Goal: Task Accomplishment & Management: Manage account settings

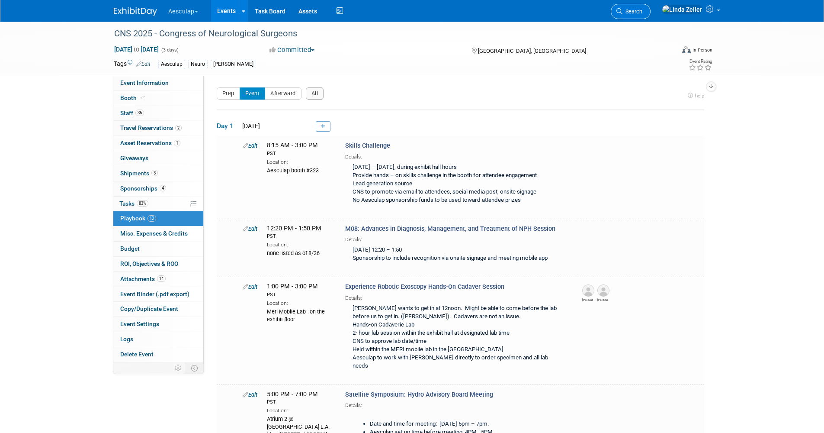
click at [651, 17] on link "Search" at bounding box center [631, 11] width 40 height 15
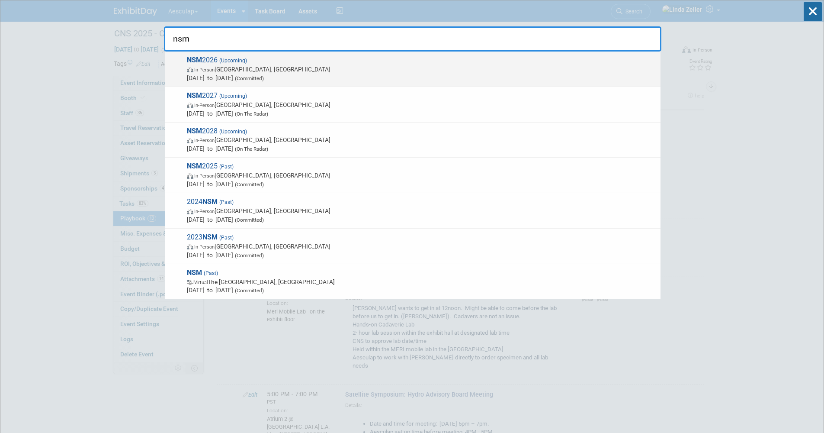
type input "nsm"
click at [240, 67] on span "In-Person San Diego, CA" at bounding box center [422, 69] width 470 height 9
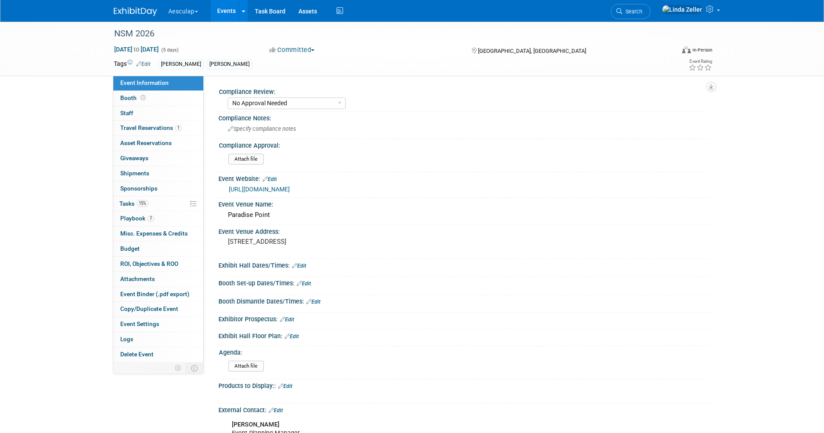
select select "No Approval Needed"
select select "Misc. Company Functions"
click at [132, 204] on span "Tasks 15%" at bounding box center [133, 203] width 29 height 7
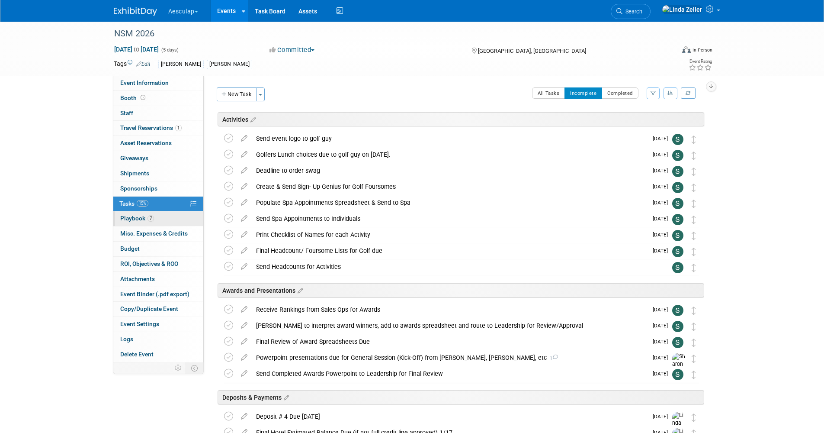
click at [132, 216] on span "Playbook 7" at bounding box center [137, 218] width 34 height 7
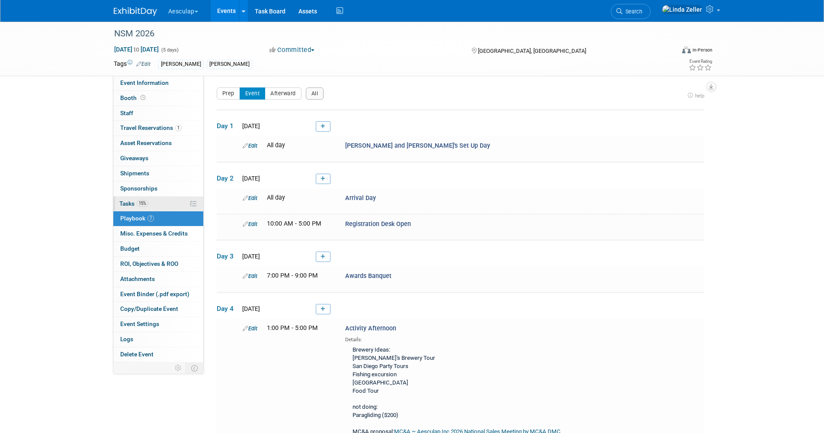
click at [130, 205] on span "Tasks 15%" at bounding box center [133, 203] width 29 height 7
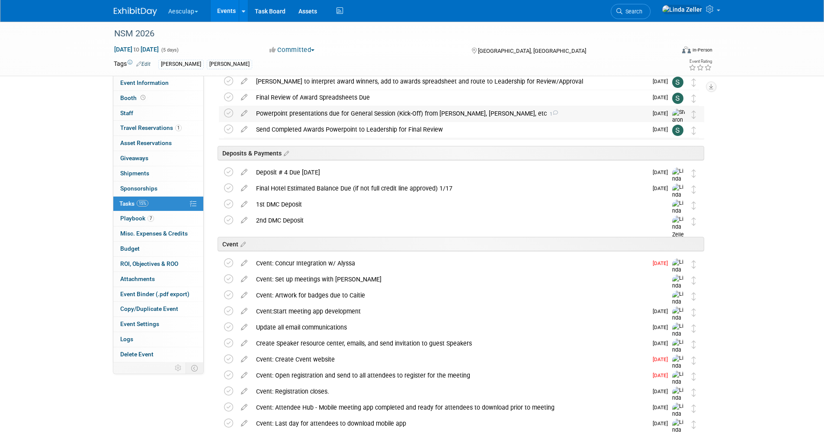
scroll to position [260, 0]
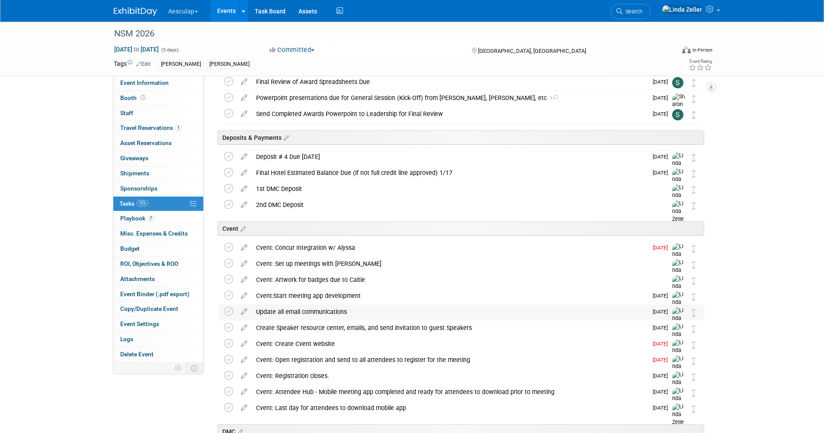
drag, startPoint x: 226, startPoint y: 309, endPoint x: 393, endPoint y: 313, distance: 166.7
click at [393, 314] on tr "Update all email communications Pro tip: Press Ctrl-Enter to submit comment. Su…" at bounding box center [461, 320] width 475 height 33
click at [226, 246] on icon at bounding box center [228, 247] width 9 height 9
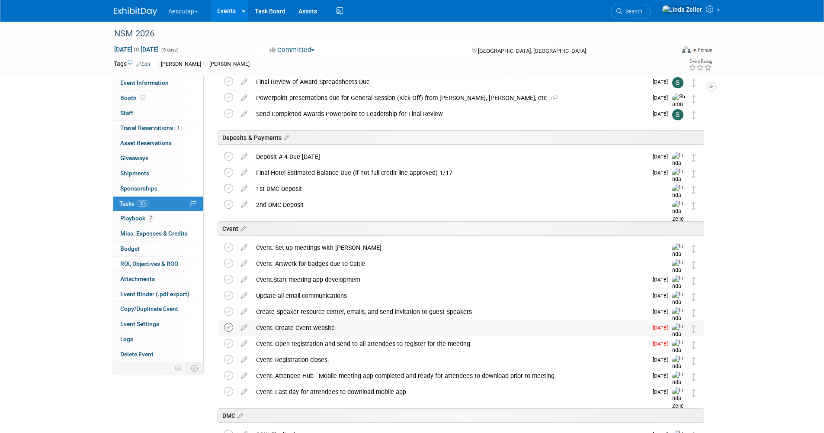
click at [232, 326] on icon at bounding box center [228, 327] width 9 height 9
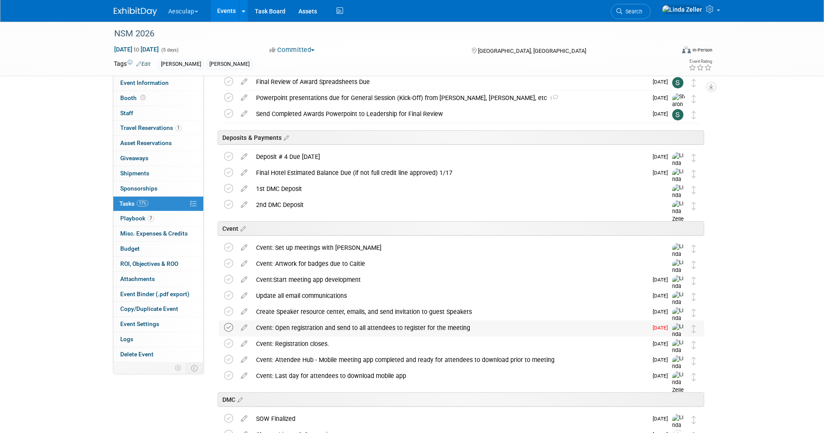
click at [229, 330] on icon at bounding box center [228, 327] width 9 height 9
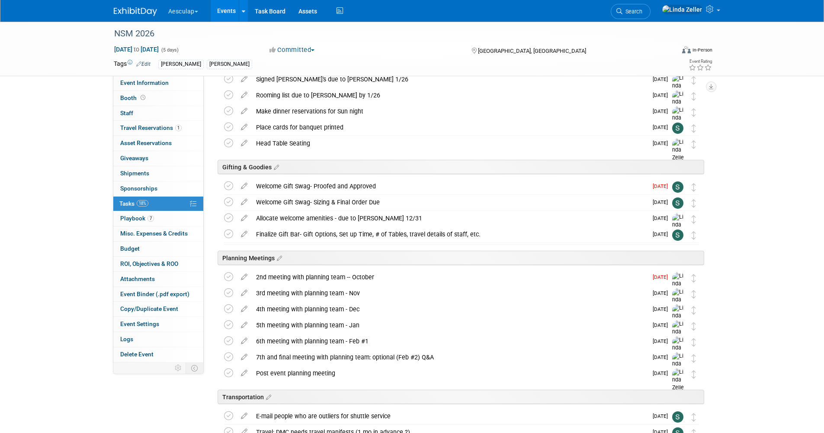
scroll to position [866, 0]
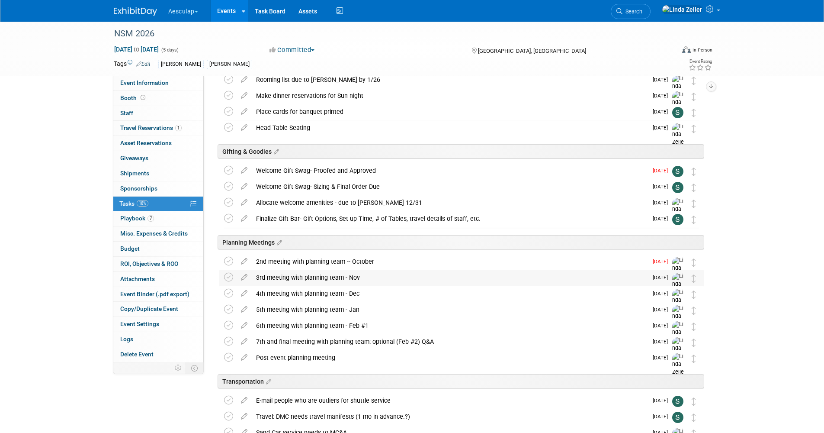
click at [280, 280] on div "3rd meeting with planning team - Nov" at bounding box center [450, 277] width 396 height 15
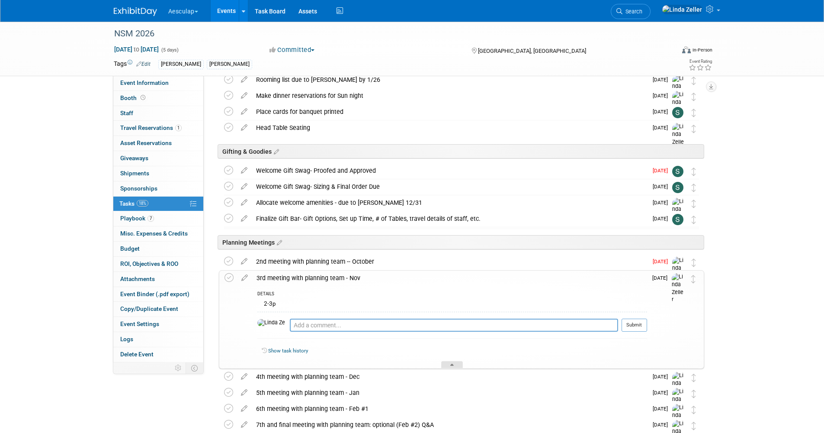
click at [448, 364] on div at bounding box center [452, 364] width 22 height 7
